Goal: Navigation & Orientation: Find specific page/section

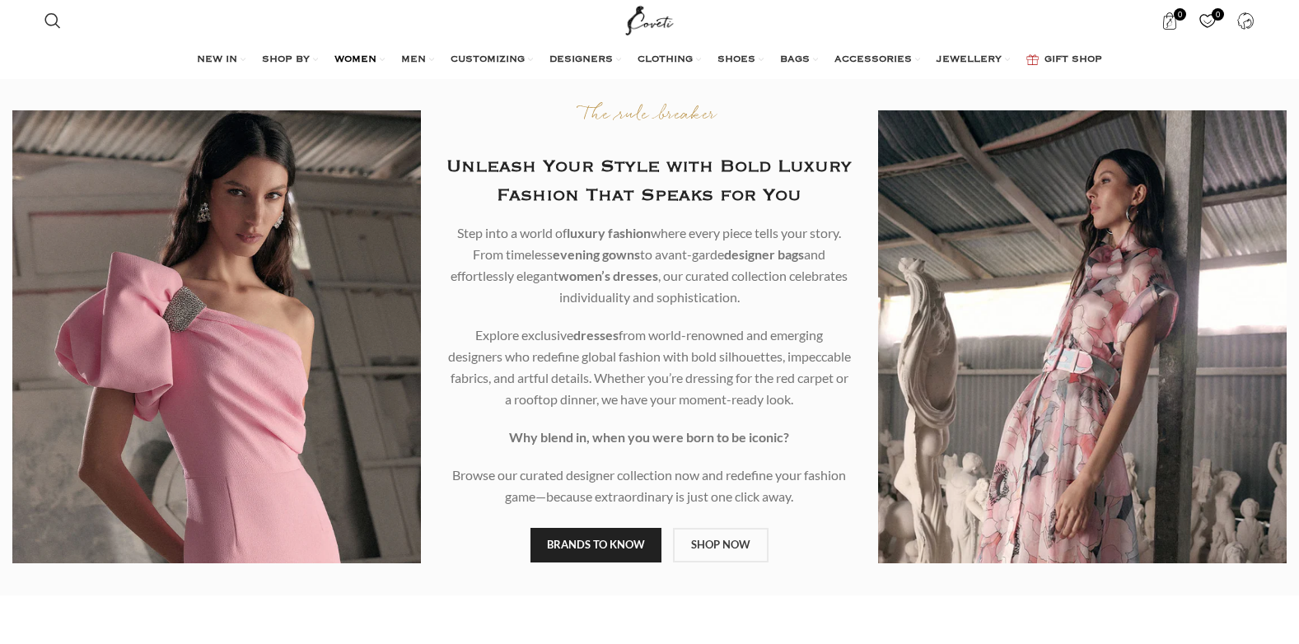
click at [374, 59] on span "WOMEN" at bounding box center [355, 60] width 42 height 13
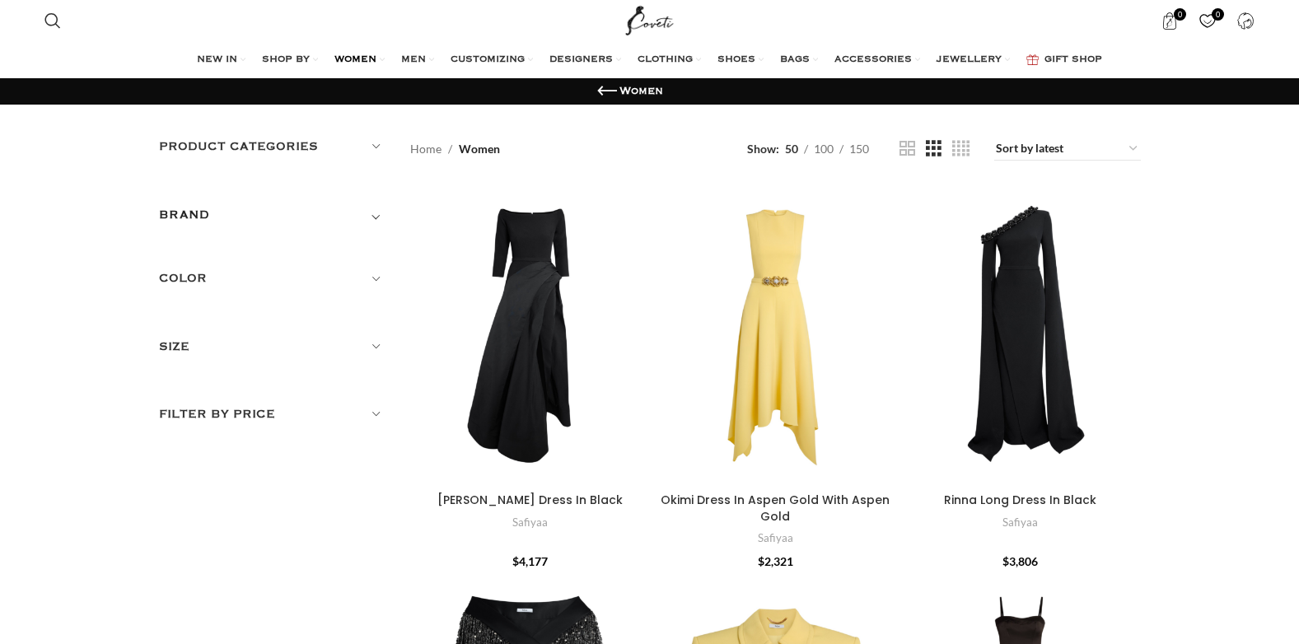
click at [375, 142] on h5 "Product categories" at bounding box center [272, 147] width 227 height 18
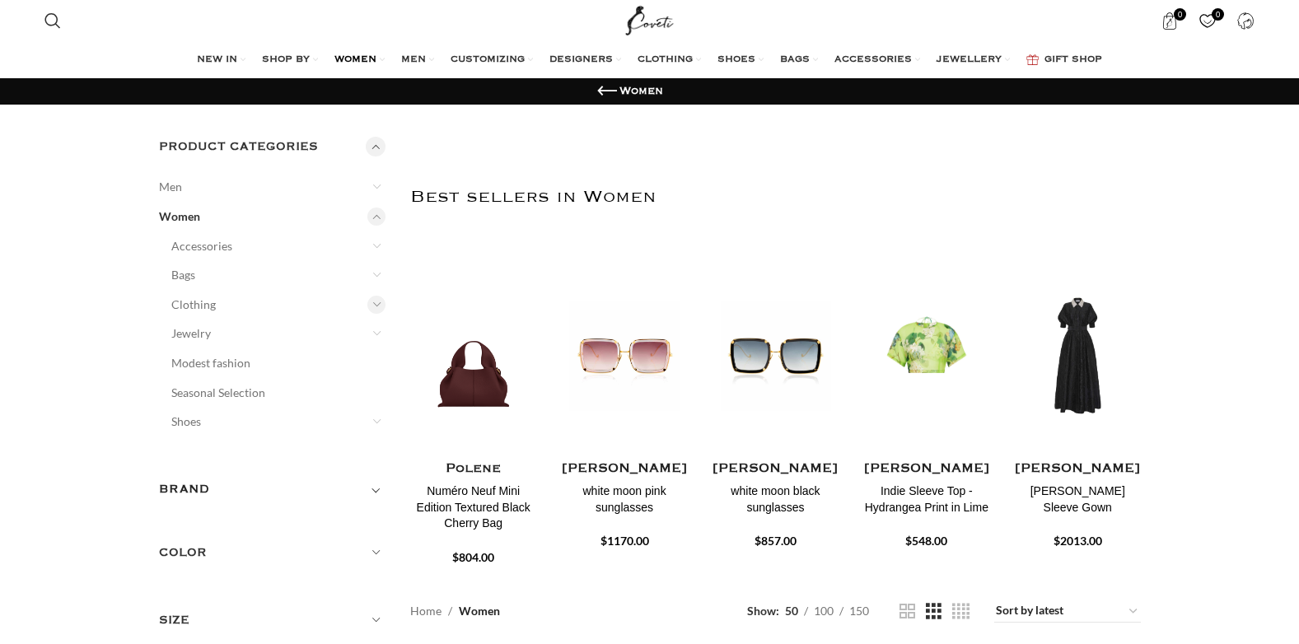
click at [377, 302] on div at bounding box center [376, 305] width 18 height 18
